Goal: Transaction & Acquisition: Book appointment/travel/reservation

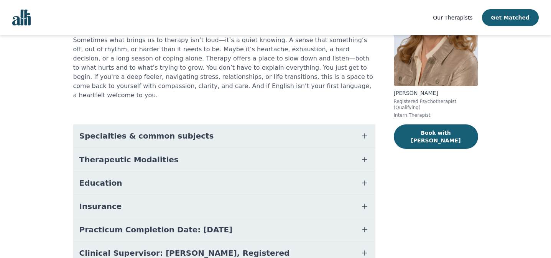
scroll to position [79, 0]
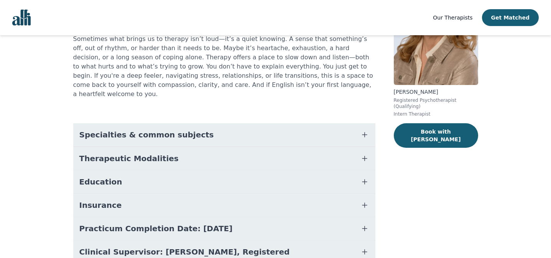
click at [436, 131] on button "Book with Siobhan" at bounding box center [436, 135] width 84 height 25
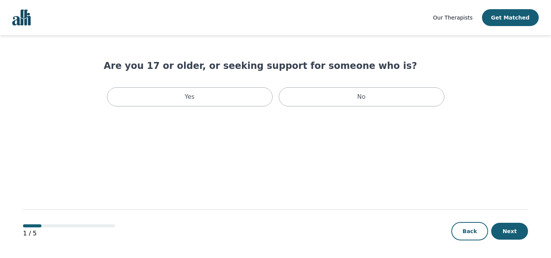
click at [195, 96] on div "Yes" at bounding box center [190, 96] width 166 height 19
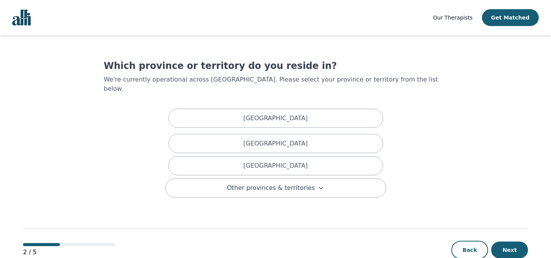
click at [246, 109] on div "[GEOGRAPHIC_DATA]" at bounding box center [275, 118] width 215 height 19
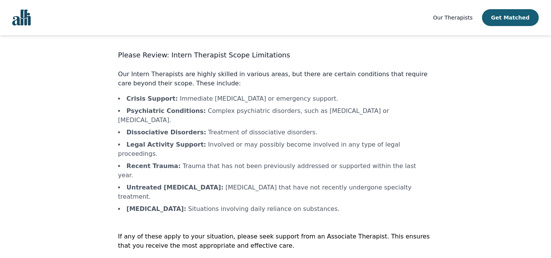
scroll to position [15, 0]
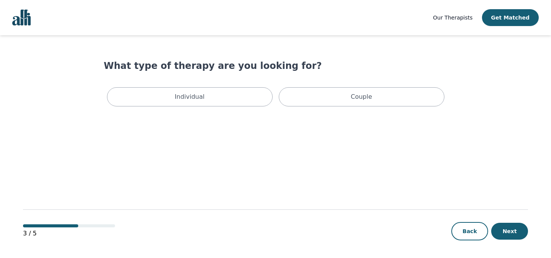
click at [237, 100] on div "Individual" at bounding box center [190, 96] width 166 height 19
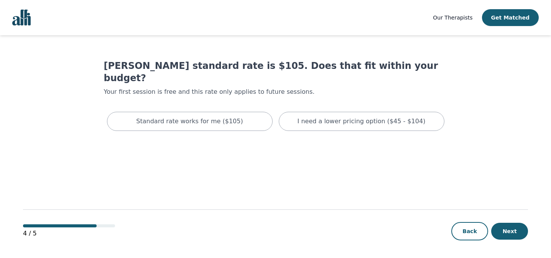
click at [380, 117] on p "I need a lower pricing option ($45 - $104)" at bounding box center [362, 121] width 128 height 9
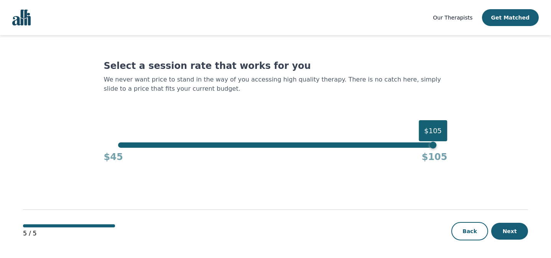
click at [271, 147] on div "$105" at bounding box center [275, 145] width 315 height 5
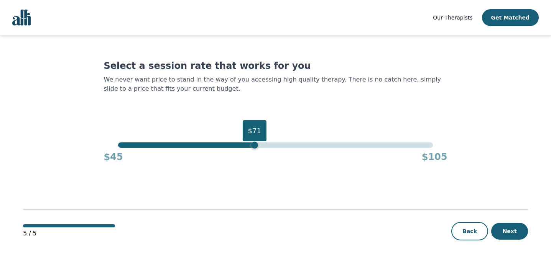
click at [253, 147] on div "$71" at bounding box center [275, 145] width 315 height 5
click at [211, 146] on div "$71" at bounding box center [275, 145] width 315 height 5
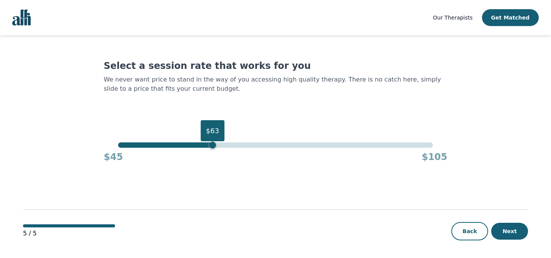
click at [191, 148] on div "$45 $105" at bounding box center [276, 155] width 344 height 15
click at [185, 148] on div "$63" at bounding box center [275, 145] width 315 height 5
click at [178, 147] on div "$58" at bounding box center [275, 145] width 315 height 5
click at [174, 146] on div "$56" at bounding box center [175, 145] width 7 height 7
click at [173, 146] on div "$56" at bounding box center [175, 145] width 7 height 7
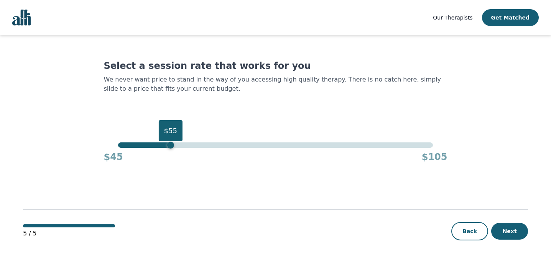
click at [188, 148] on div "$45 $105" at bounding box center [276, 155] width 344 height 15
click at [183, 146] on div "$55" at bounding box center [275, 145] width 315 height 5
click at [187, 147] on div "$57" at bounding box center [275, 145] width 315 height 5
click at [189, 146] on div "$59" at bounding box center [275, 145] width 315 height 5
click at [194, 146] on div "$59" at bounding box center [191, 145] width 7 height 7
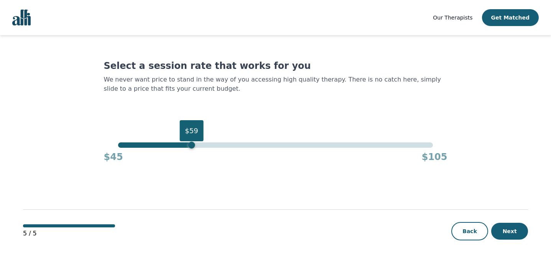
click at [121, 146] on div "$59" at bounding box center [275, 145] width 315 height 5
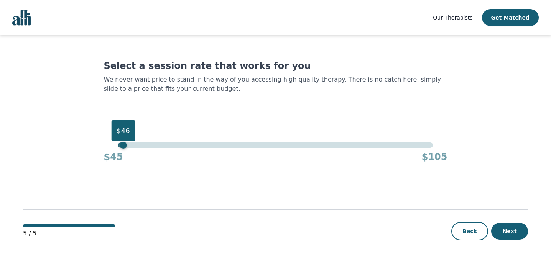
drag, startPoint x: 0, startPoint y: 0, endPoint x: 99, endPoint y: 147, distance: 177.3
click at [99, 147] on main "Select a session rate that works for you We never want price to stand in the wa…" at bounding box center [275, 147] width 505 height 224
click at [511, 188] on div "5 / 5 Back Next" at bounding box center [275, 219] width 505 height 80
click at [521, 231] on button "Next" at bounding box center [509, 231] width 37 height 17
